Goal: Complete application form: Complete application form

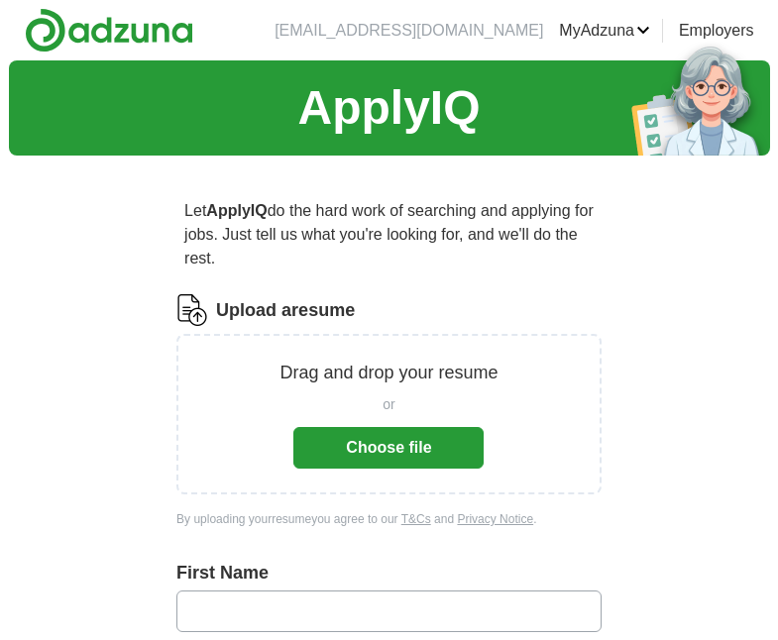
click at [374, 445] on button "Choose file" at bounding box center [388, 448] width 190 height 42
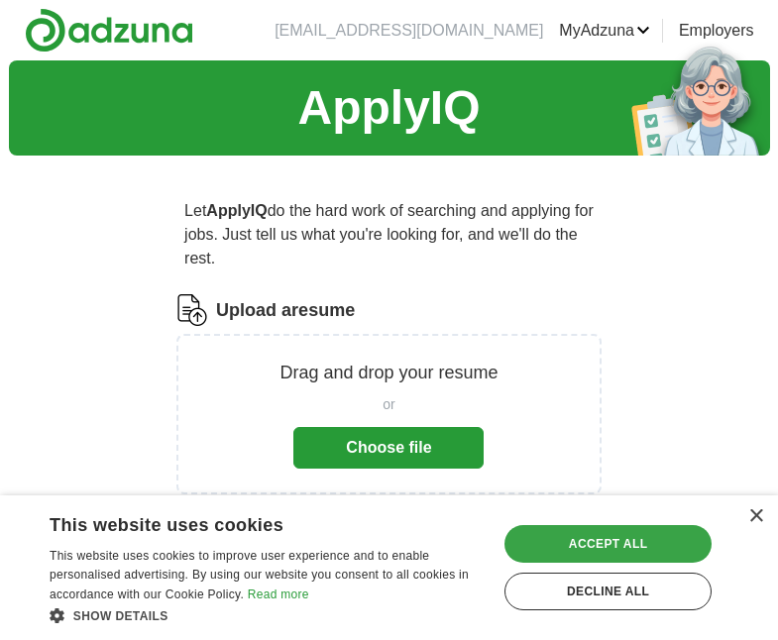
click at [630, 544] on div "Accept all" at bounding box center [607, 544] width 207 height 38
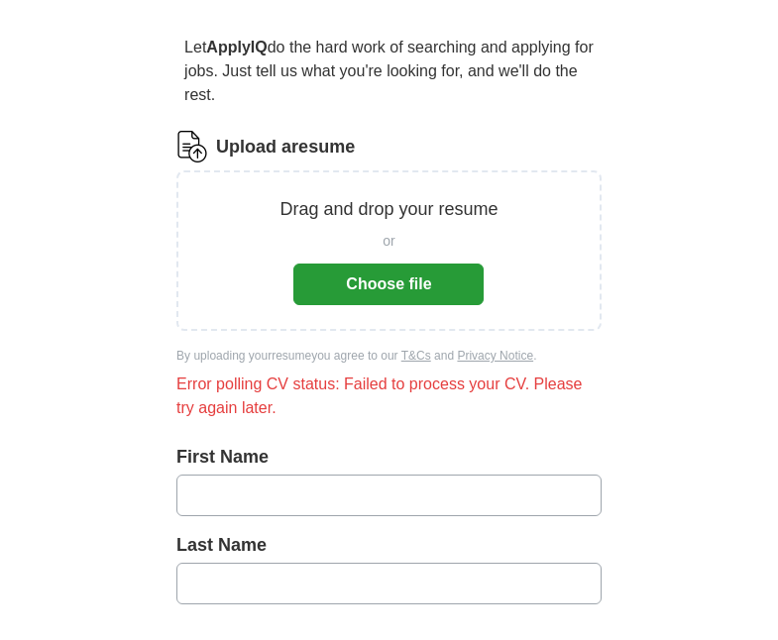
scroll to position [198, 0]
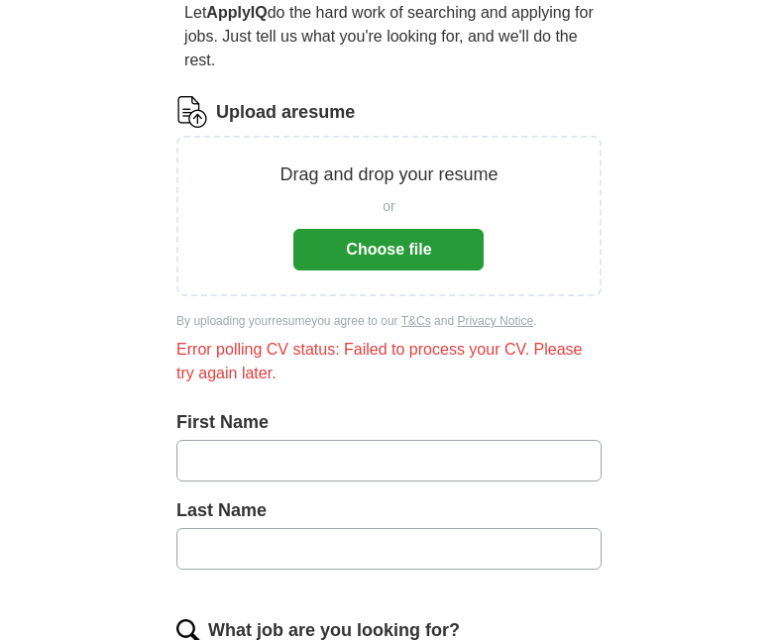
click at [303, 458] on input "text" at bounding box center [388, 461] width 425 height 42
type input "******"
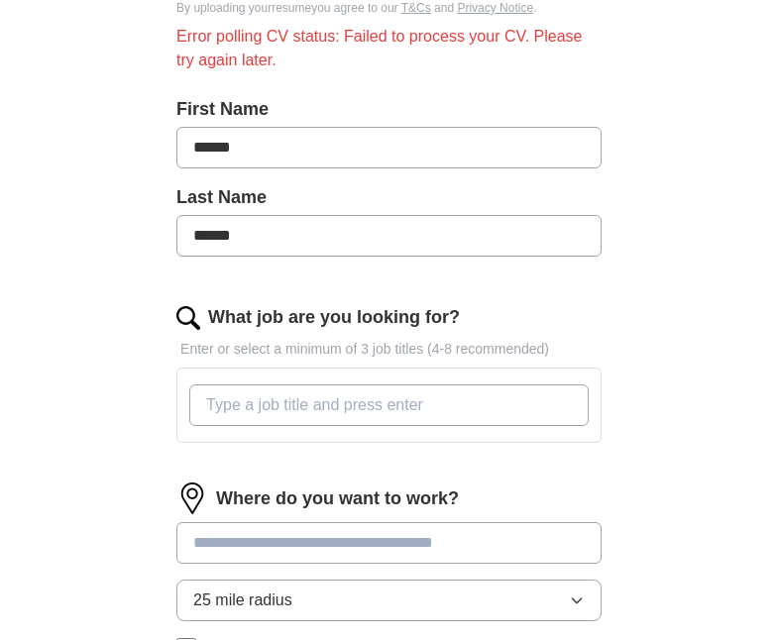
scroll to position [495, 0]
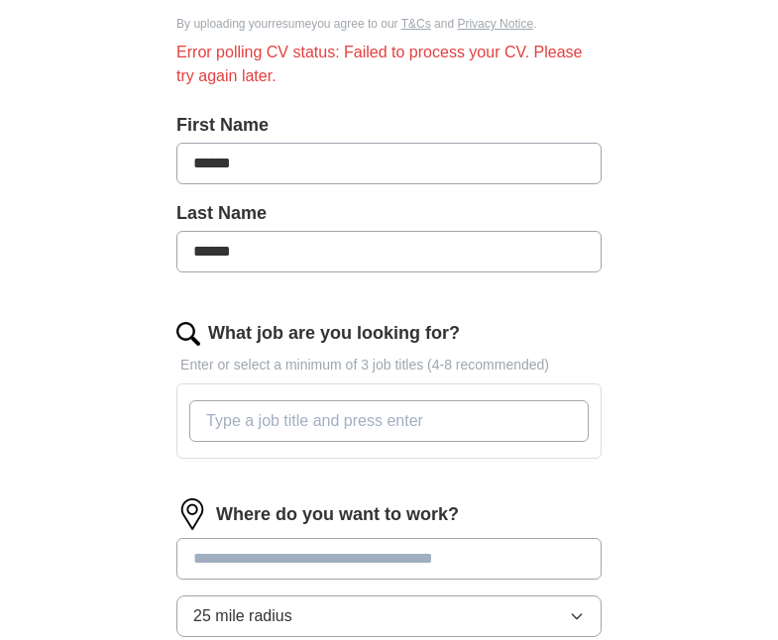
click at [203, 420] on input "What job are you looking for?" at bounding box center [388, 421] width 399 height 42
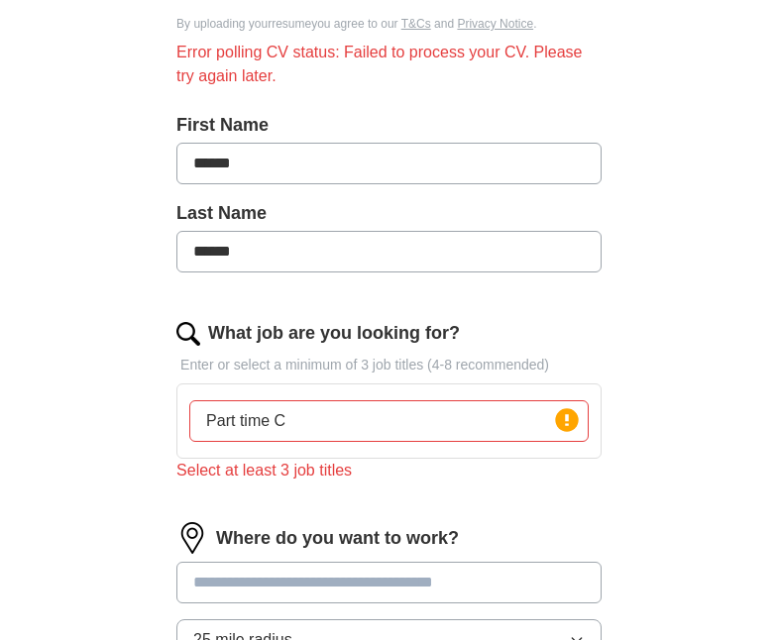
click at [251, 387] on div "Part time C Press return to add title" at bounding box center [388, 420] width 425 height 75
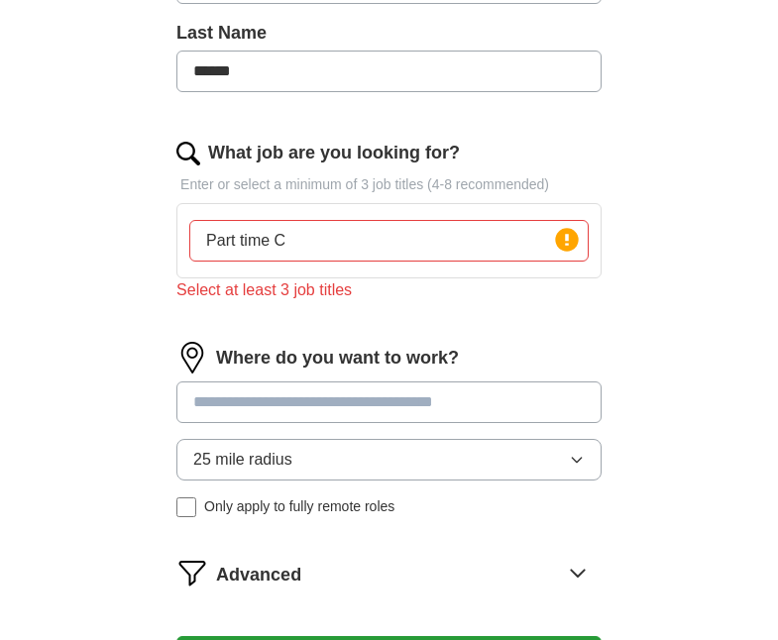
scroll to position [670, 0]
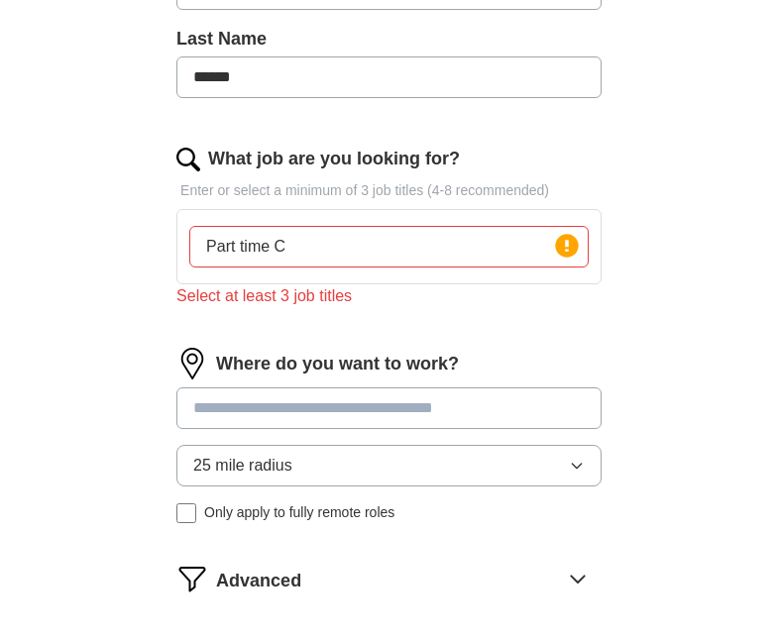
click at [306, 249] on input "Part time C" at bounding box center [388, 247] width 399 height 42
click at [363, 293] on div "Select at least 3 job titles" at bounding box center [388, 296] width 425 height 24
click at [433, 302] on div "Select at least 3 job titles" at bounding box center [388, 296] width 425 height 24
click at [319, 153] on label "What job are you looking for?" at bounding box center [334, 159] width 252 height 27
click at [319, 226] on input "Part time Cert. MA." at bounding box center [388, 247] width 399 height 42
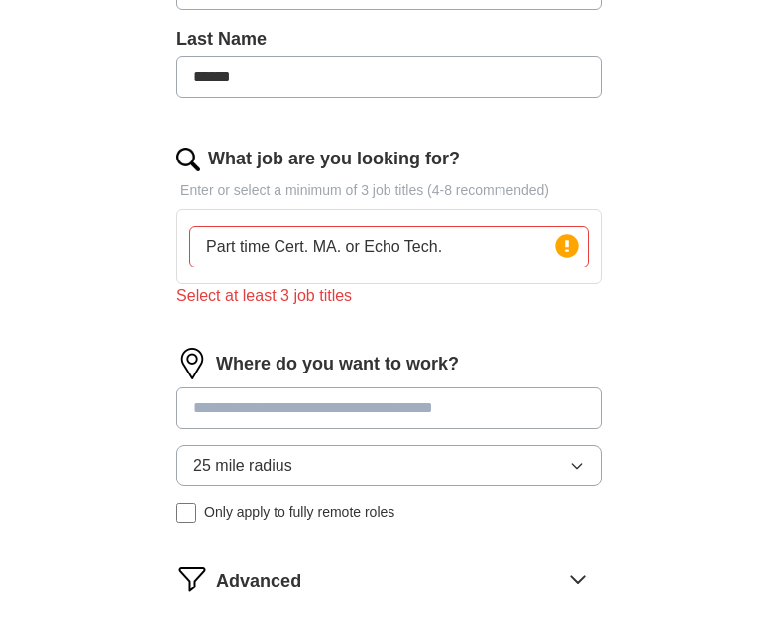
type input "Part time Cert. MA. or Echo Tech."
click at [481, 406] on input at bounding box center [388, 408] width 425 height 42
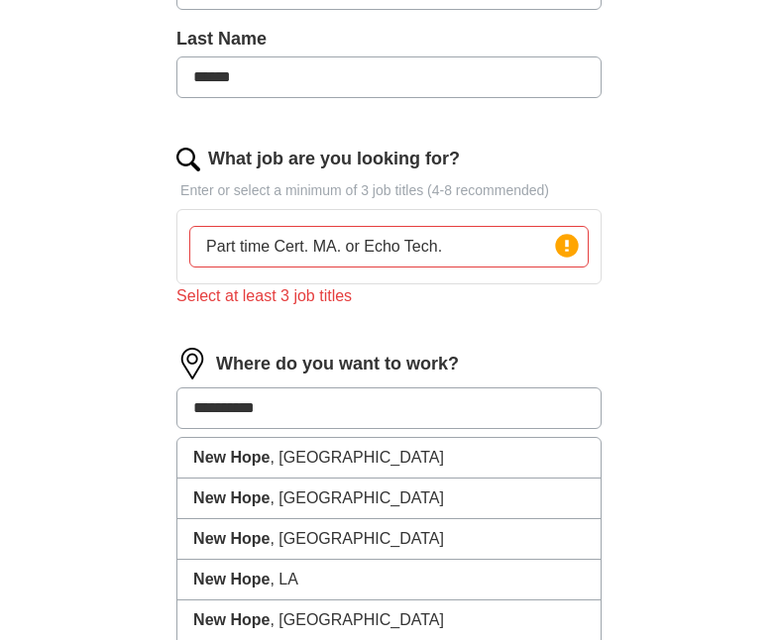
type input "**********"
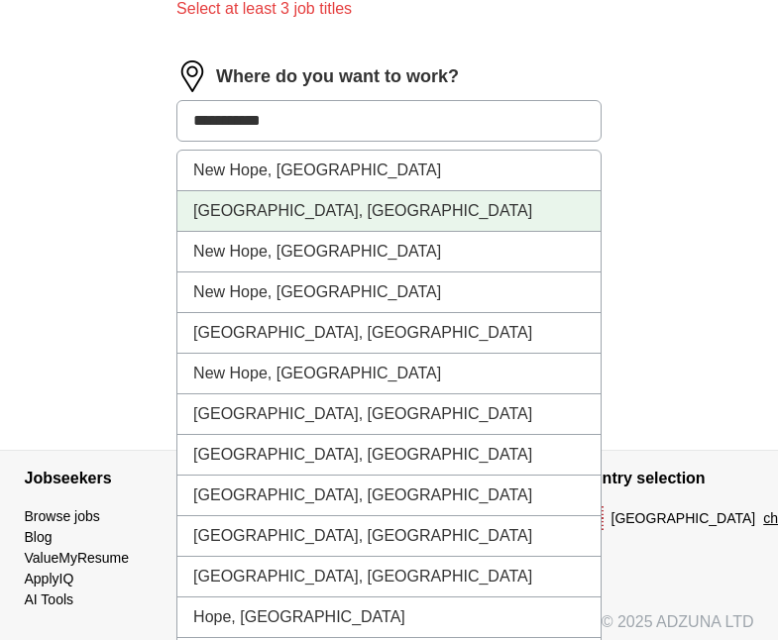
scroll to position [967, 0]
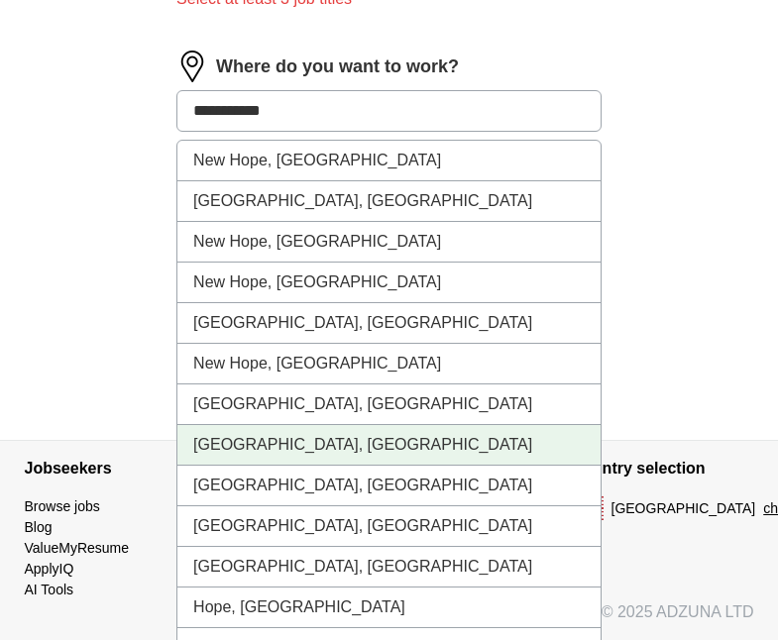
click at [360, 454] on li "[GEOGRAPHIC_DATA], [GEOGRAPHIC_DATA]" at bounding box center [388, 445] width 423 height 41
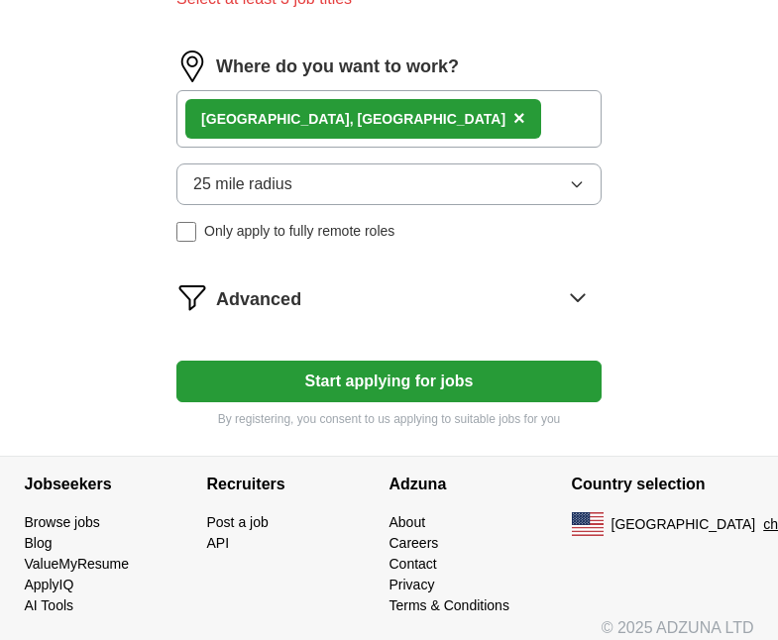
click at [299, 383] on button "Start applying for jobs" at bounding box center [388, 382] width 425 height 42
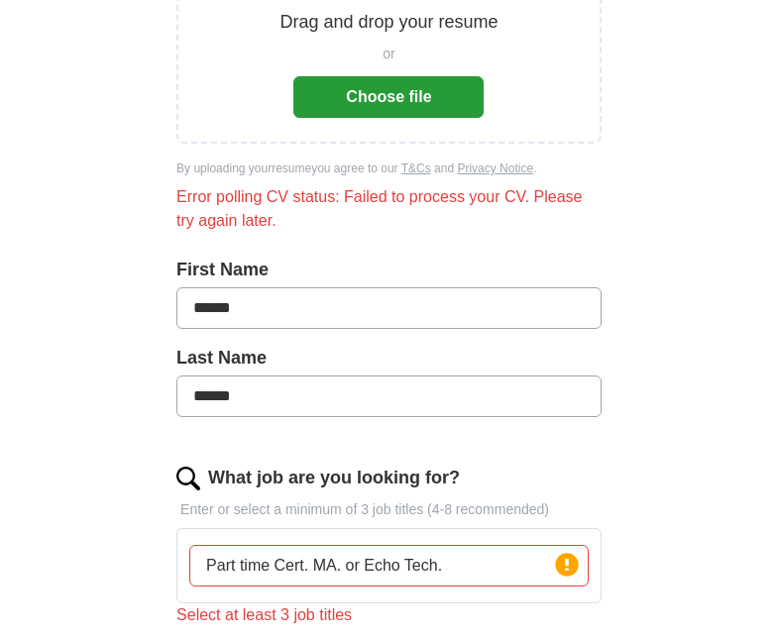
scroll to position [174, 0]
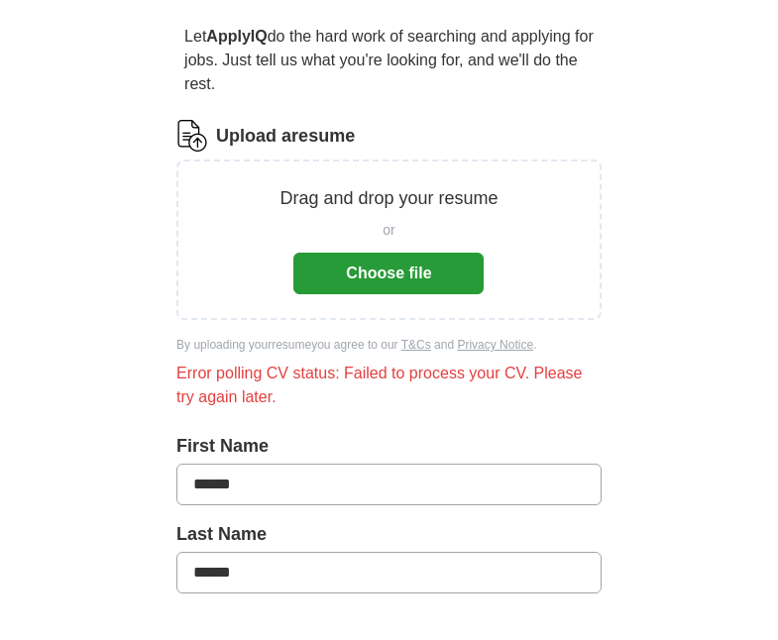
click at [359, 257] on button "Choose file" at bounding box center [388, 274] width 190 height 42
